Goal: Task Accomplishment & Management: Use online tool/utility

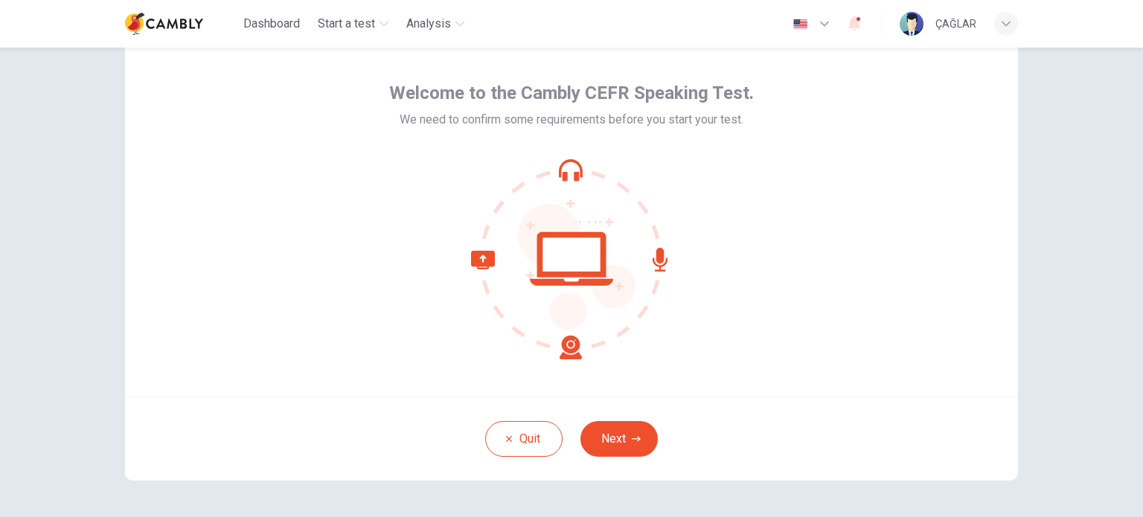
scroll to position [74, 0]
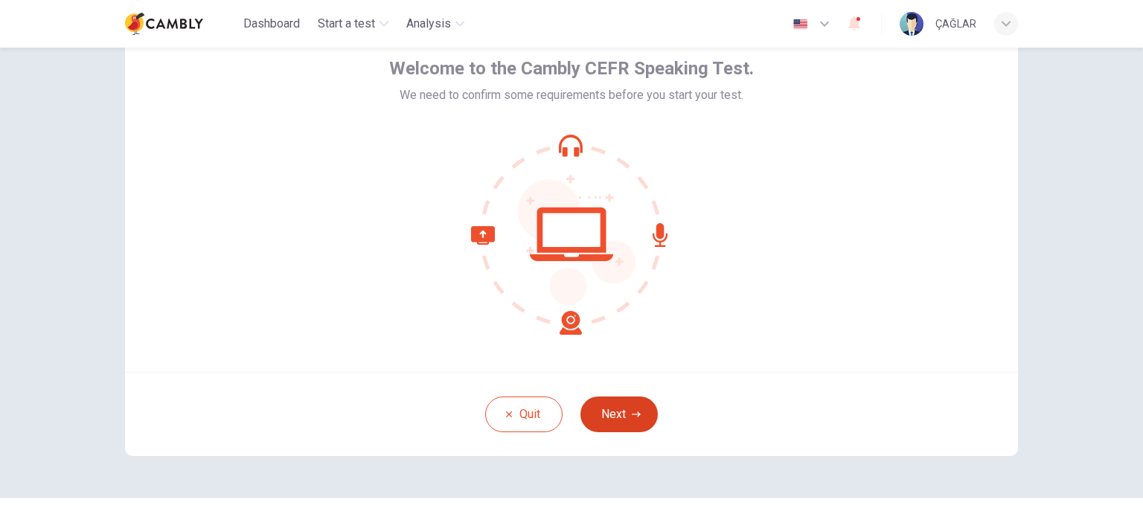
click at [625, 417] on button "Next" at bounding box center [618, 415] width 77 height 36
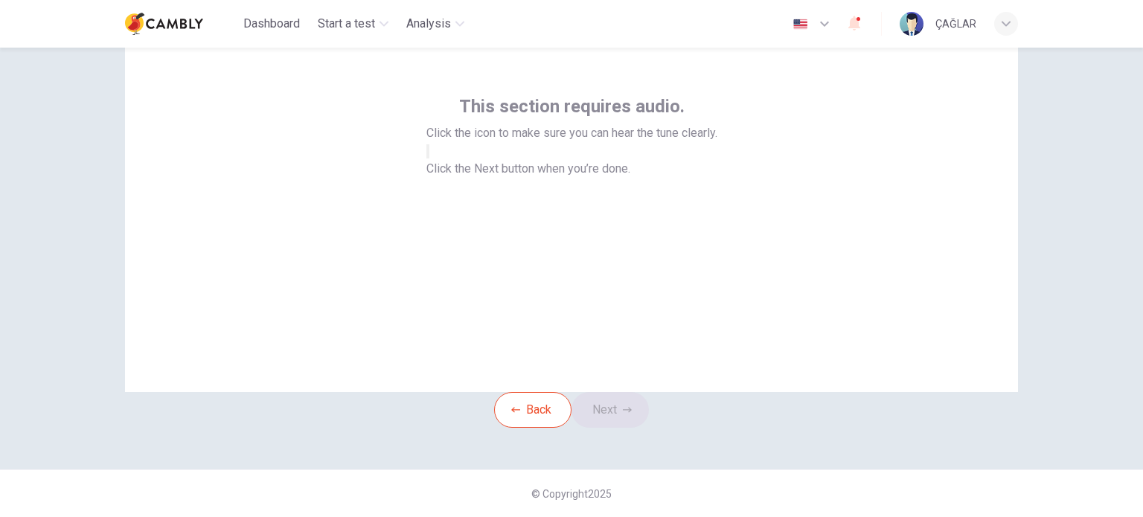
click at [428, 155] on icon "button" at bounding box center [428, 155] width 0 height 0
click at [619, 406] on button "Next" at bounding box center [609, 410] width 77 height 36
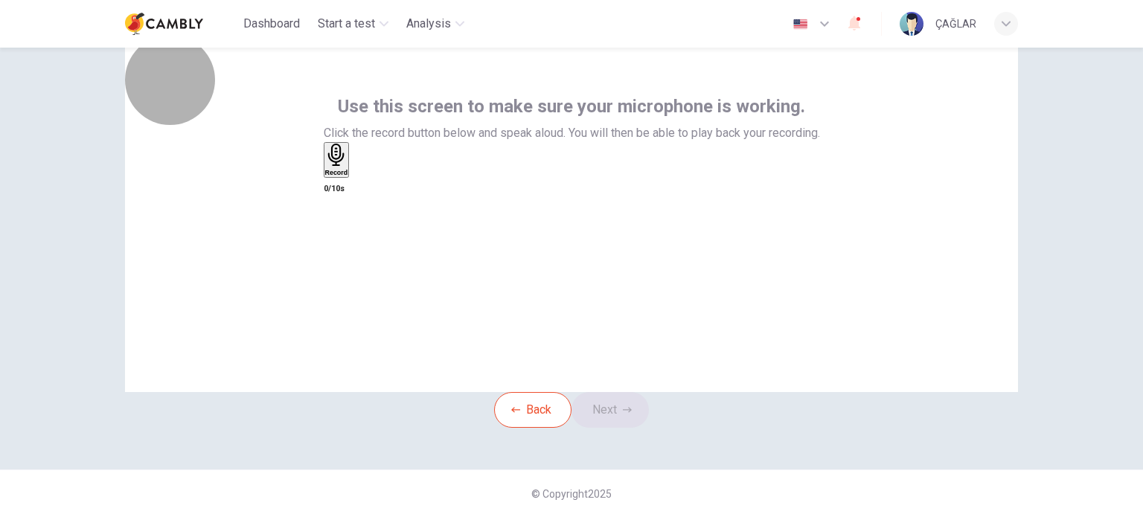
click at [348, 176] on h6 "Record" at bounding box center [336, 172] width 23 height 7
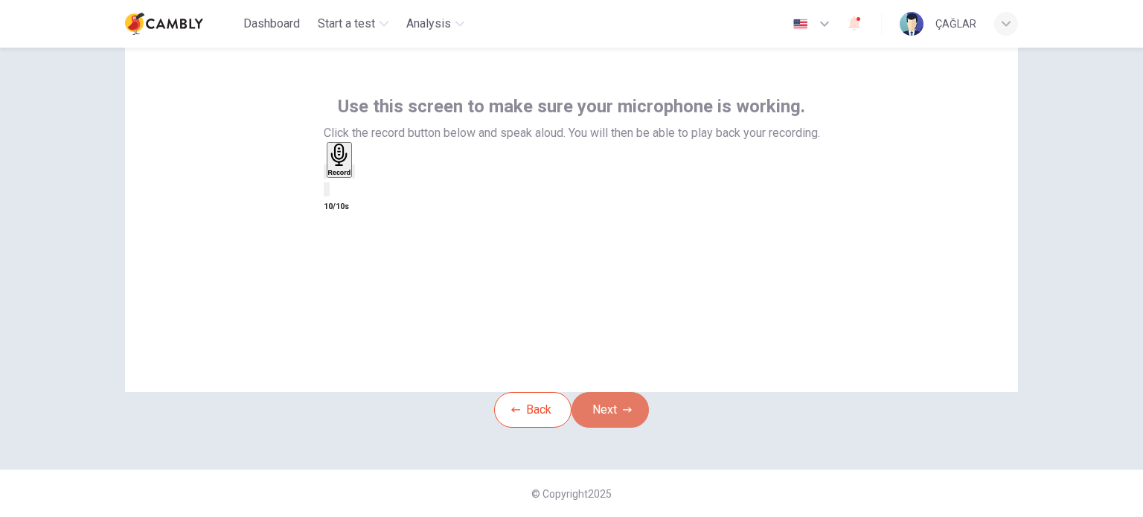
click at [607, 408] on button "Next" at bounding box center [609, 410] width 77 height 36
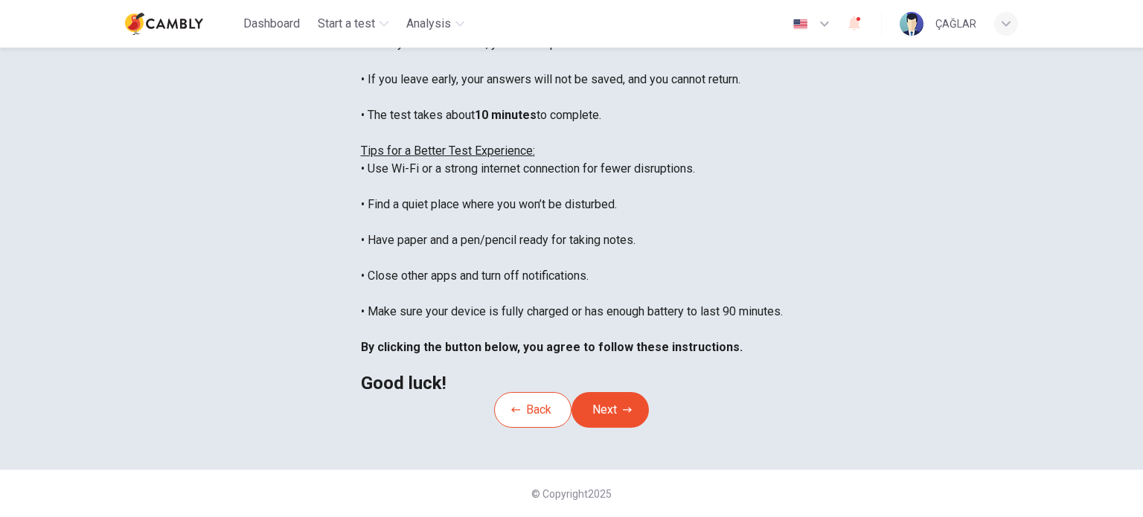
scroll to position [223, 0]
click at [612, 428] on button "Next" at bounding box center [609, 410] width 77 height 36
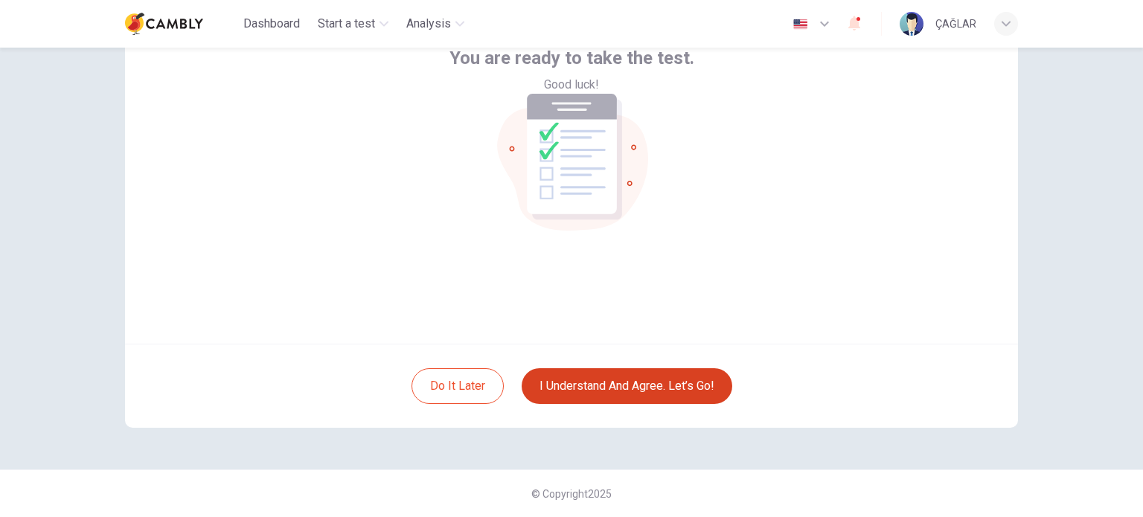
scroll to position [102, 0]
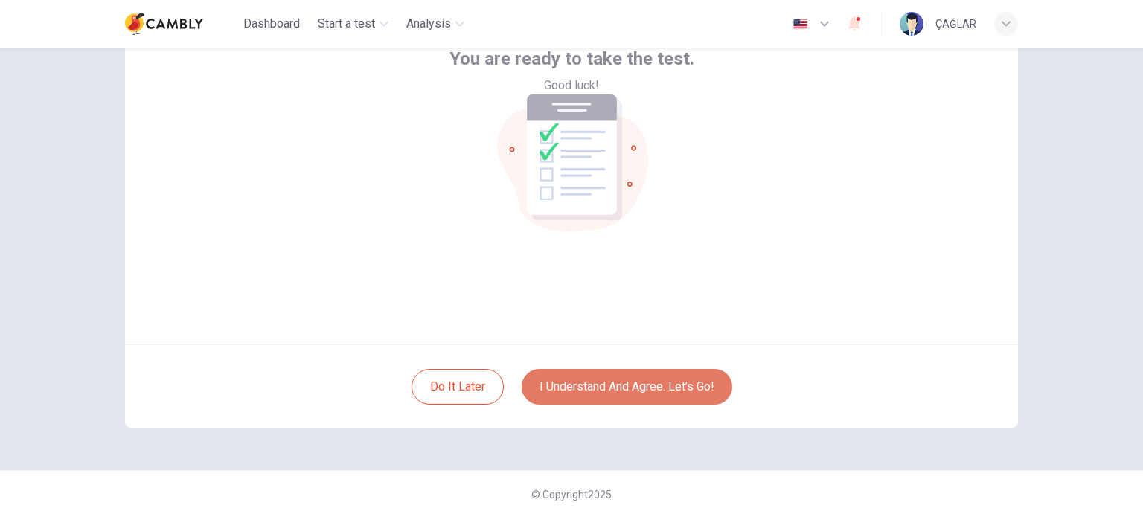
click at [607, 380] on button "I understand and agree. Let’s go!" at bounding box center [627, 387] width 211 height 36
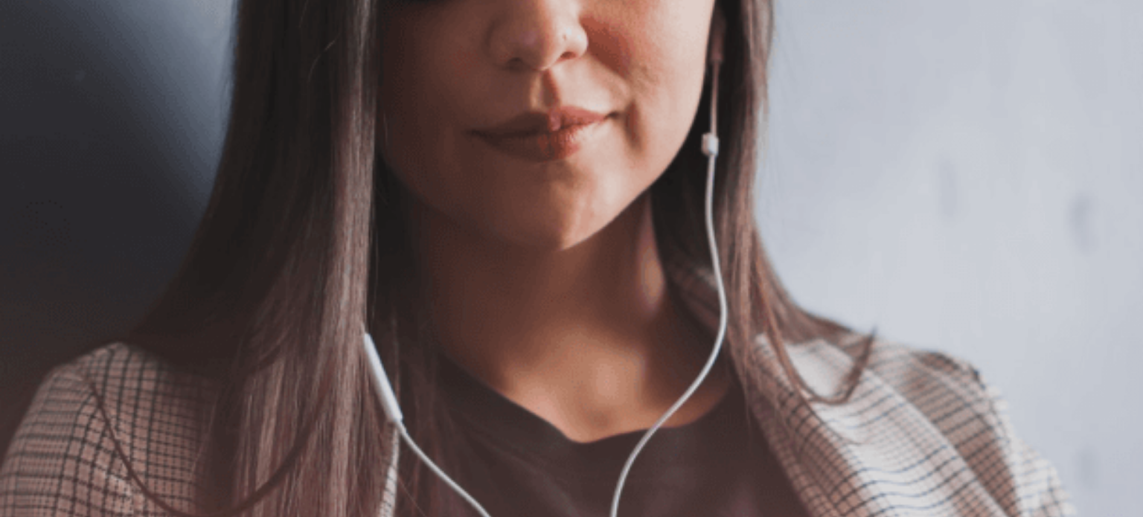
click at [42, 77] on button "Continue" at bounding box center [21, 105] width 42 height 56
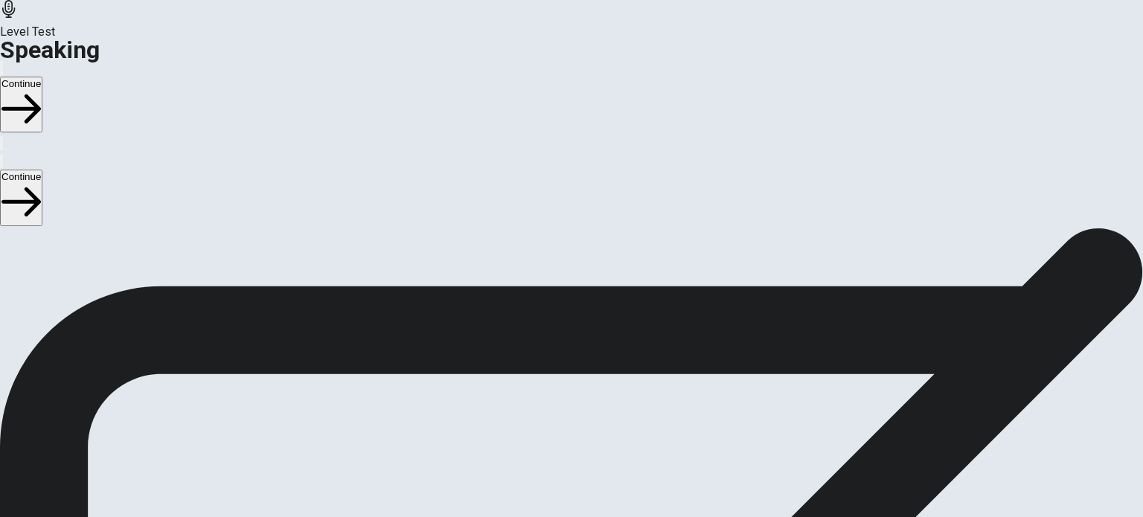
scroll to position [149, 0]
click at [594, 325] on icon at bounding box center [571, 347] width 45 height 45
click at [594, 325] on div at bounding box center [571, 350] width 45 height 50
click at [583, 344] on icon at bounding box center [569, 354] width 28 height 20
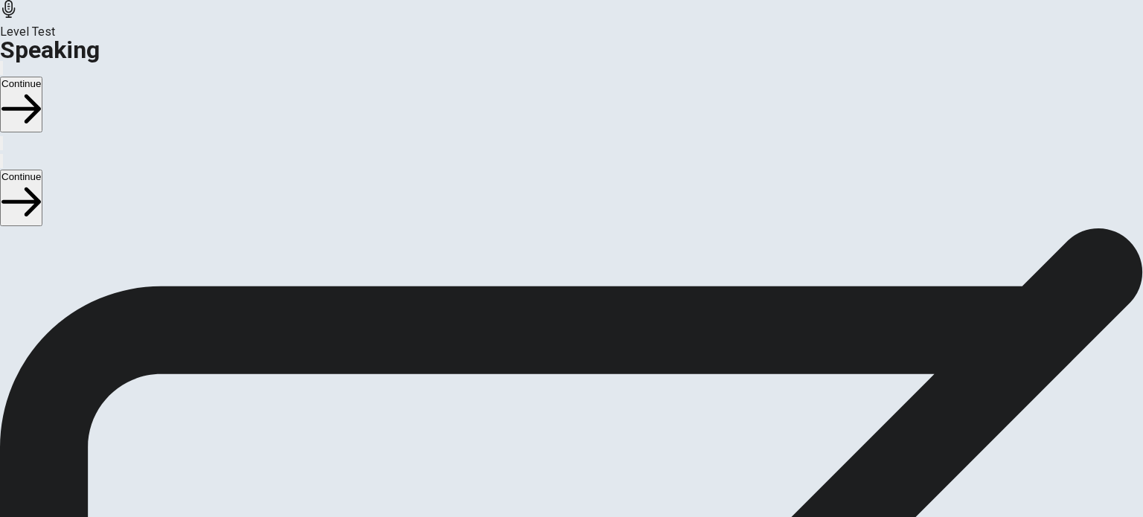
click at [583, 344] on icon at bounding box center [569, 354] width 28 height 20
click at [603, 375] on button "Record Again" at bounding box center [571, 411] width 62 height 73
click at [42, 77] on button "Continue" at bounding box center [21, 105] width 42 height 56
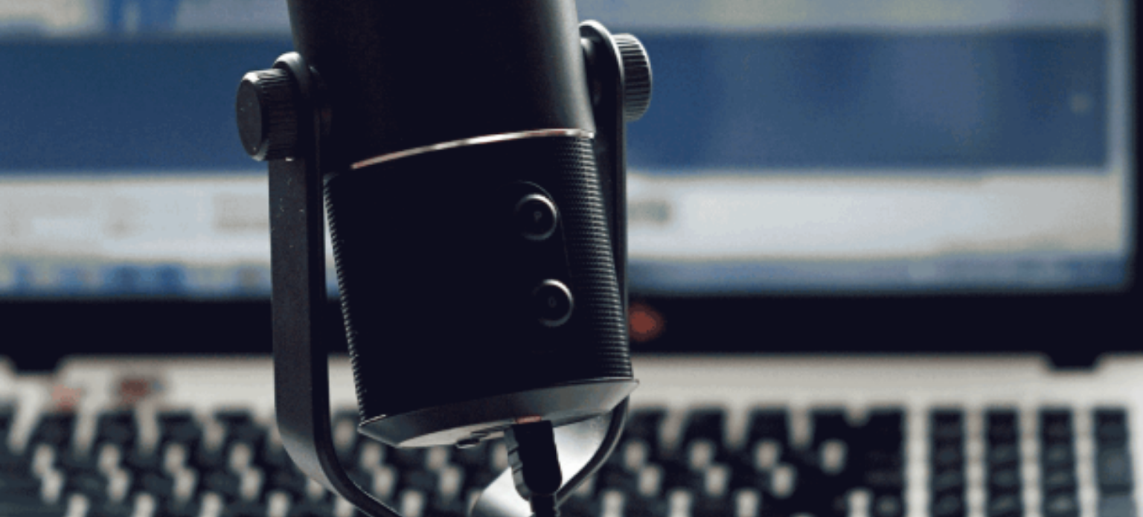
scroll to position [0, 0]
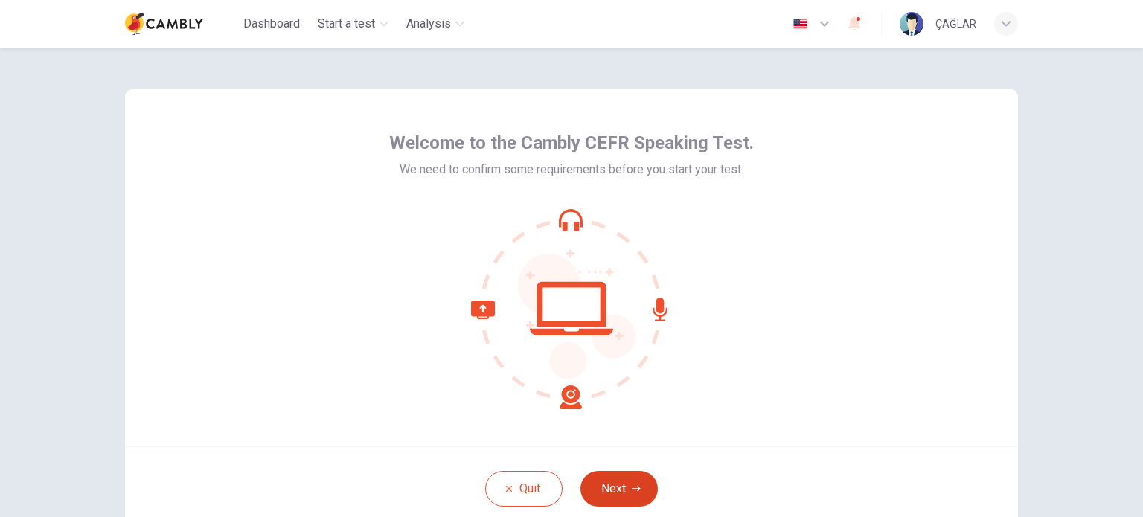
click at [632, 475] on button "Next" at bounding box center [618, 489] width 77 height 36
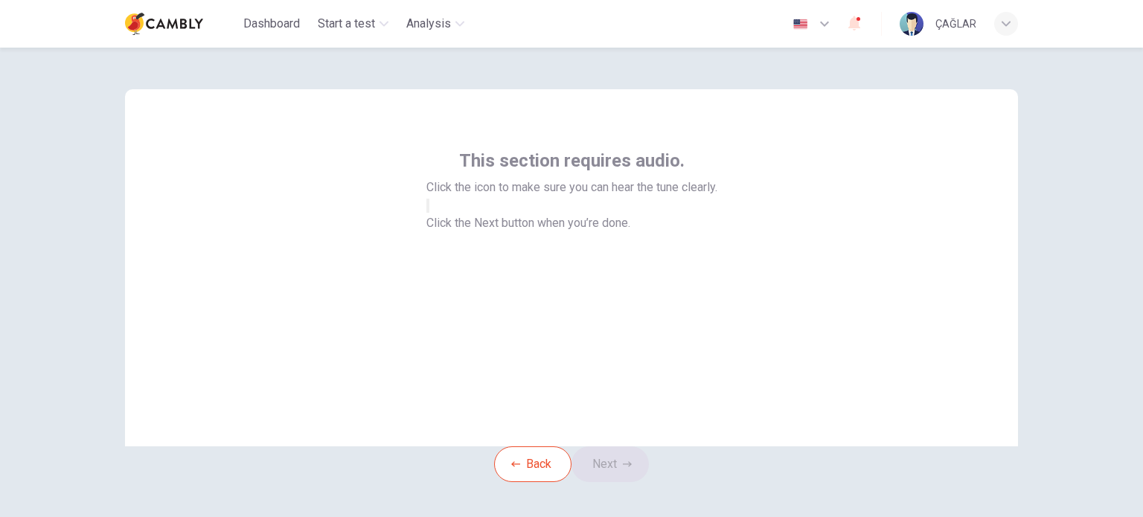
click at [446, 225] on icon "button" at bounding box center [437, 217] width 18 height 13
click at [615, 482] on button "Next" at bounding box center [609, 464] width 77 height 36
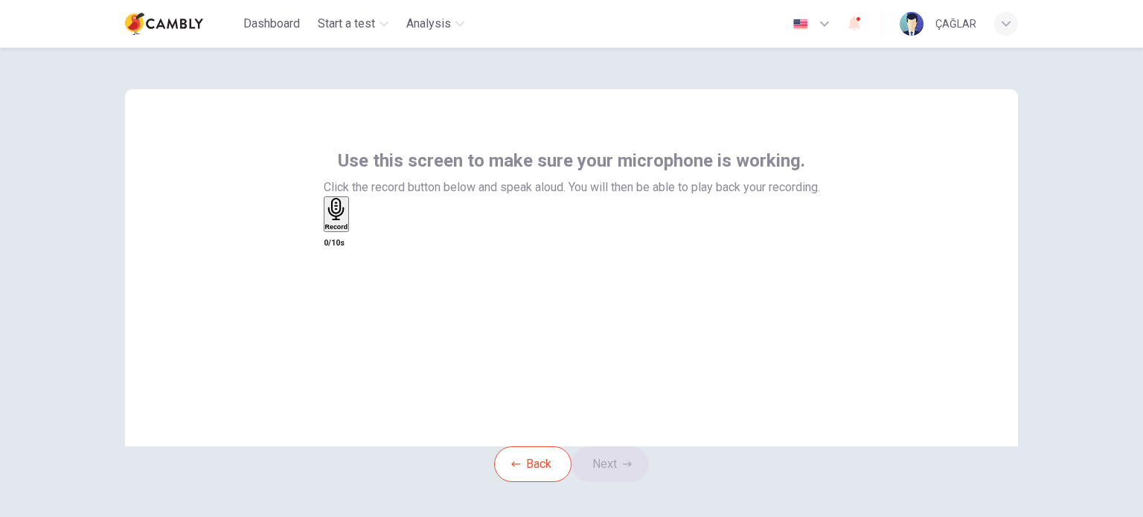
click at [348, 231] on h6 "Record" at bounding box center [336, 226] width 23 height 7
click at [619, 482] on button "Next" at bounding box center [609, 464] width 77 height 36
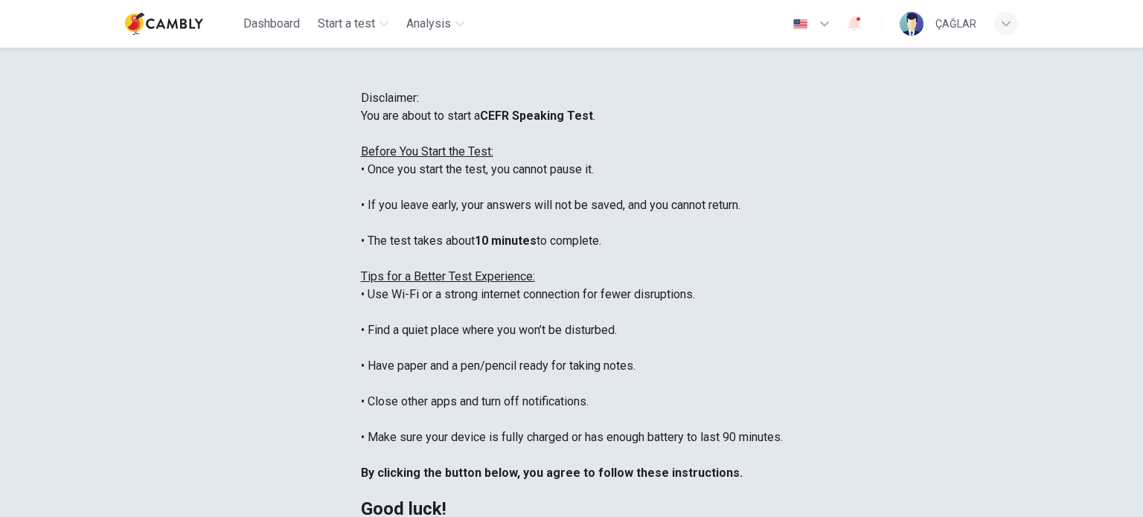
scroll to position [17, 0]
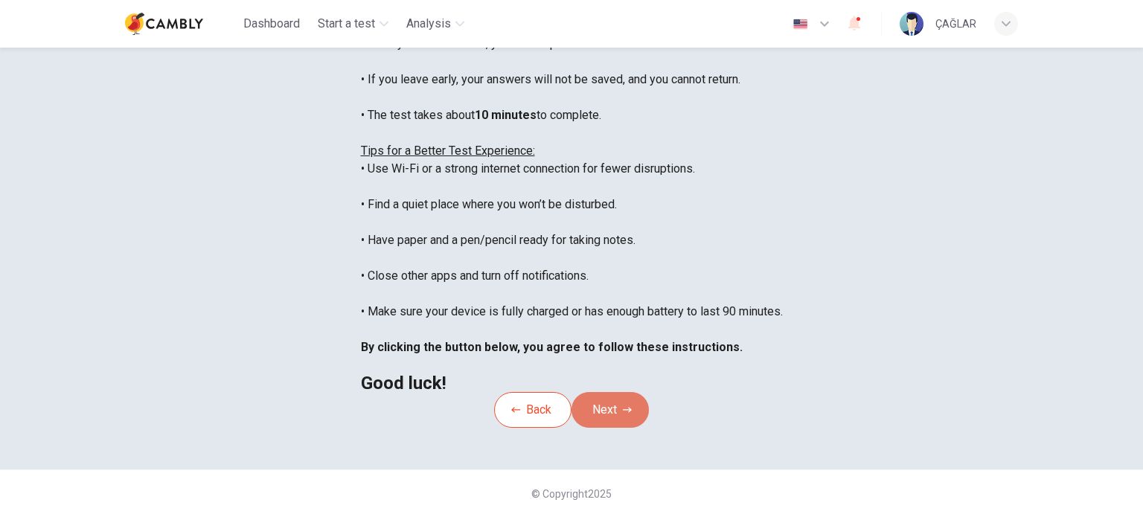
click at [623, 392] on button "Next" at bounding box center [609, 410] width 77 height 36
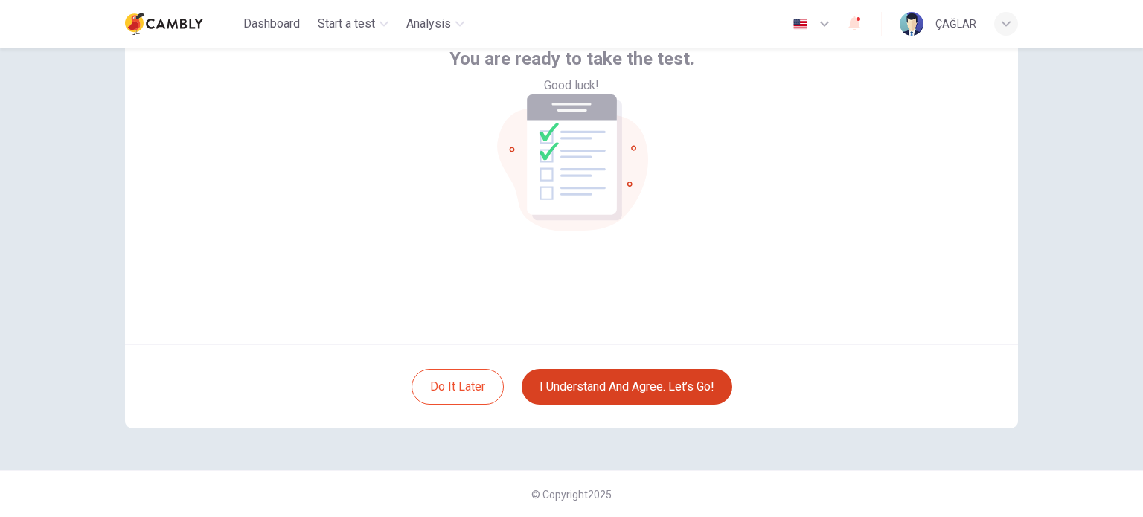
click at [625, 388] on button "I understand and agree. Let’s go!" at bounding box center [627, 387] width 211 height 36
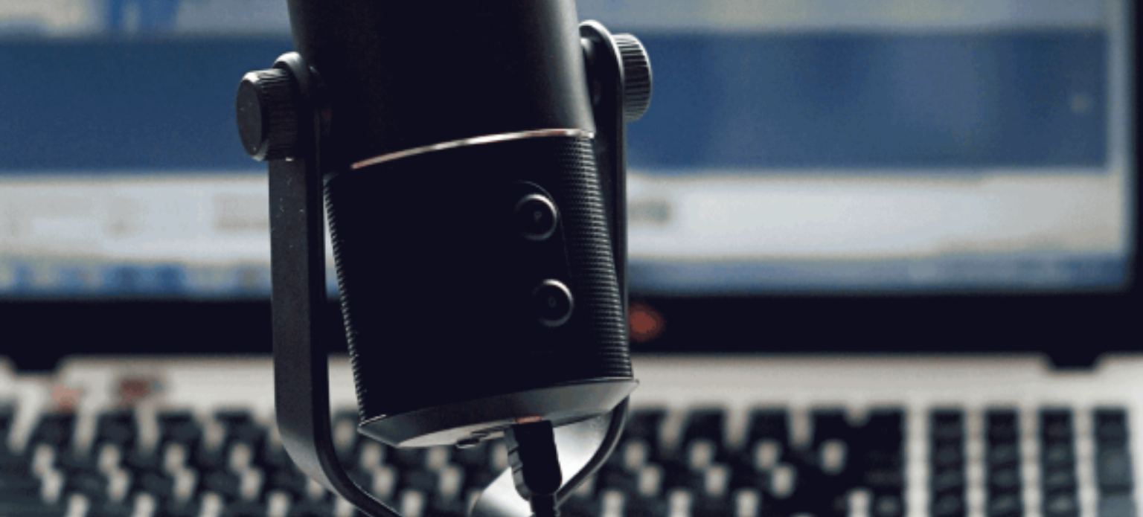
scroll to position [223, 0]
click at [42, 77] on button "Continue" at bounding box center [21, 105] width 42 height 56
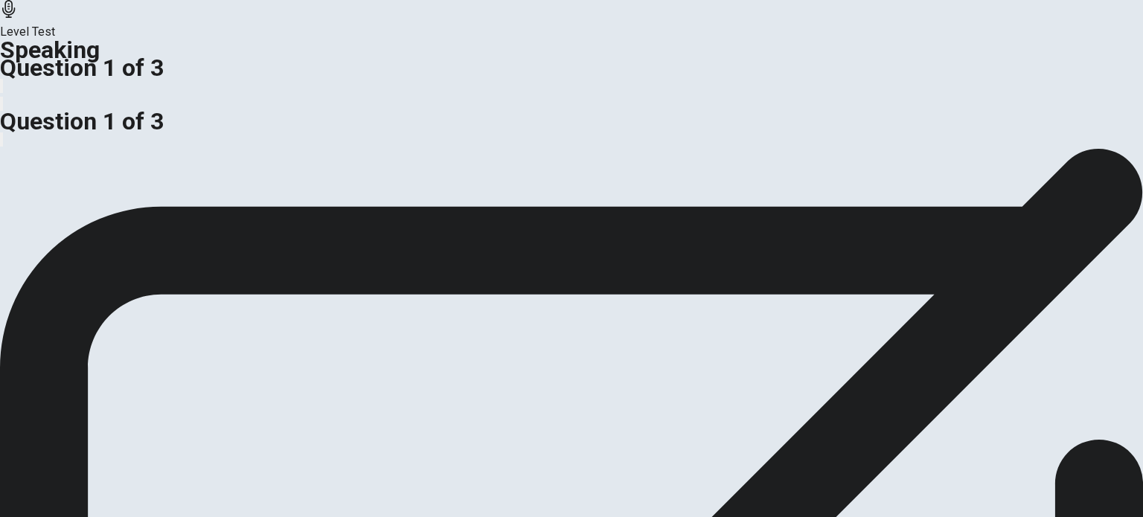
scroll to position [74, 0]
click at [432, 89] on span "Use details and examples to support your explanation." at bounding box center [482, 82] width 282 height 14
drag, startPoint x: 164, startPoint y: 280, endPoint x: 274, endPoint y: 280, distance: 109.4
click at [274, 89] on span "Do you agree or disagree that people should always tell the truth?" at bounding box center [170, 82] width 341 height 14
drag, startPoint x: 164, startPoint y: 279, endPoint x: 481, endPoint y: 280, distance: 316.9
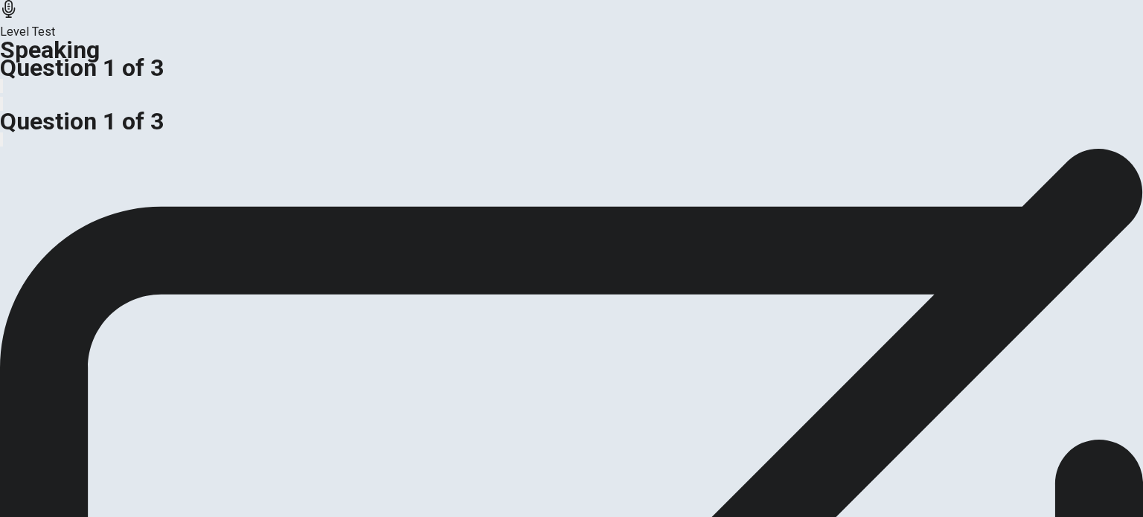
click at [341, 89] on span "Do you agree or disagree that people should always tell the truth?" at bounding box center [170, 82] width 341 height 14
drag, startPoint x: 484, startPoint y: 282, endPoint x: 282, endPoint y: 281, distance: 202.4
click at [282, 89] on span "Do you agree or disagree that people should always tell the truth?" at bounding box center [170, 82] width 341 height 14
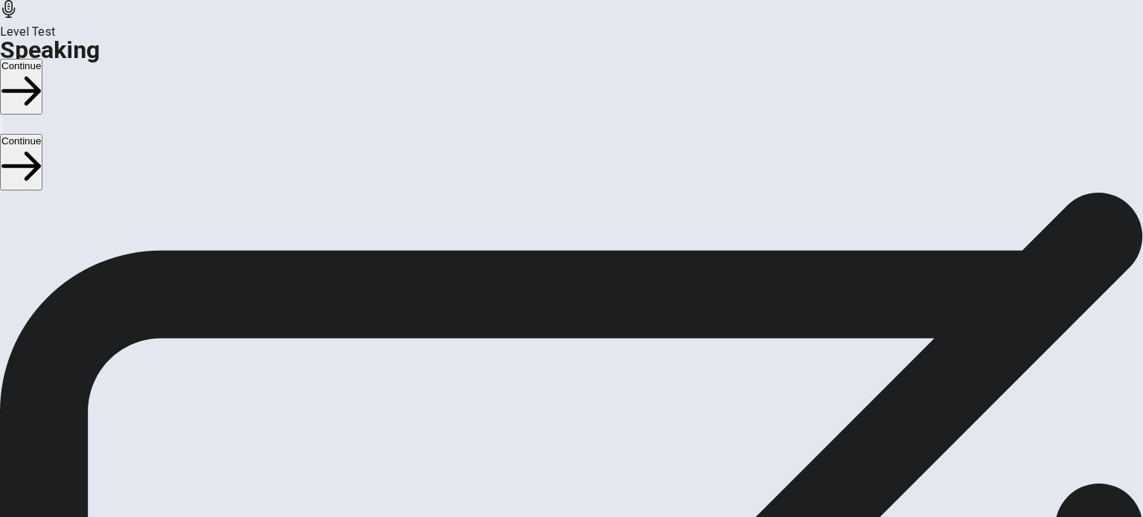
scroll to position [24, 0]
click at [42, 59] on button "Continue" at bounding box center [21, 87] width 42 height 56
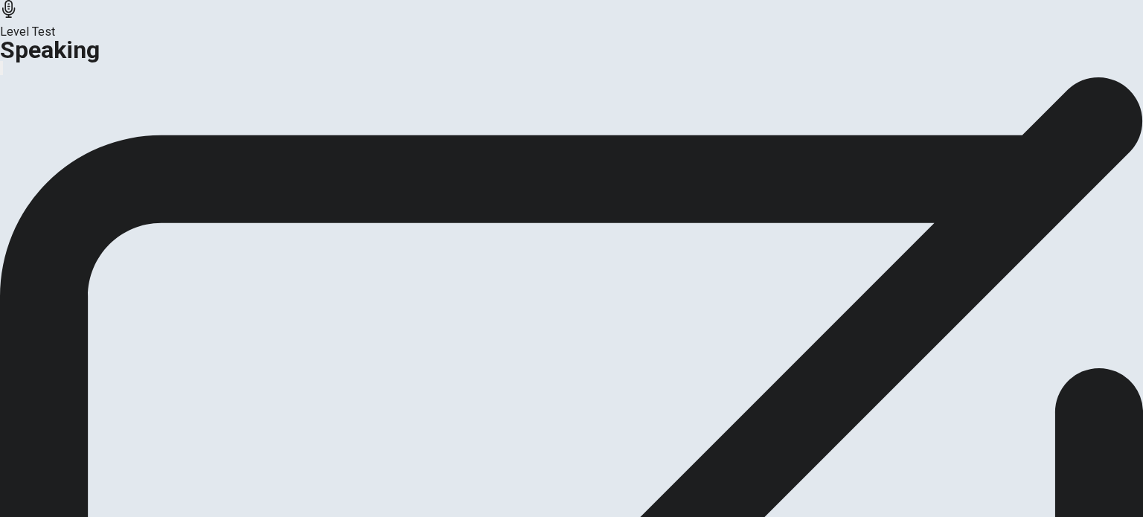
click at [118, 162] on button "Continue" at bounding box center [88, 152] width 60 height 20
